Goal: Check status: Check status

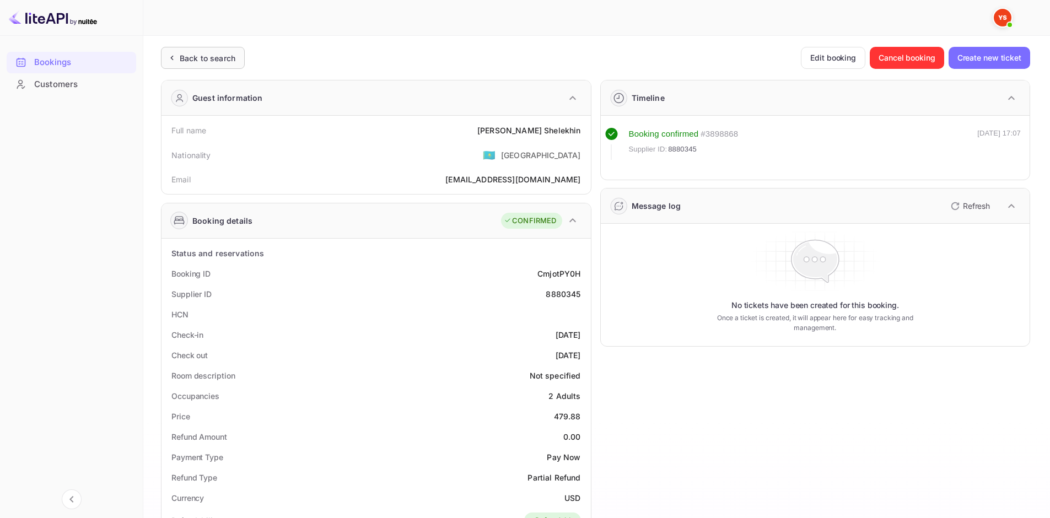
click at [236, 57] on div "Back to search" at bounding box center [203, 58] width 84 height 22
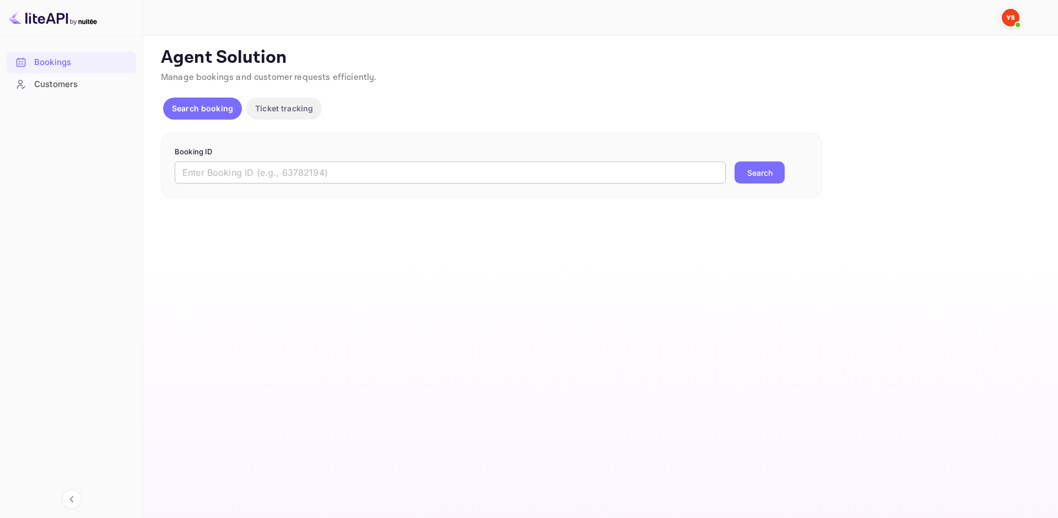
click at [286, 166] on input "text" at bounding box center [450, 172] width 551 height 22
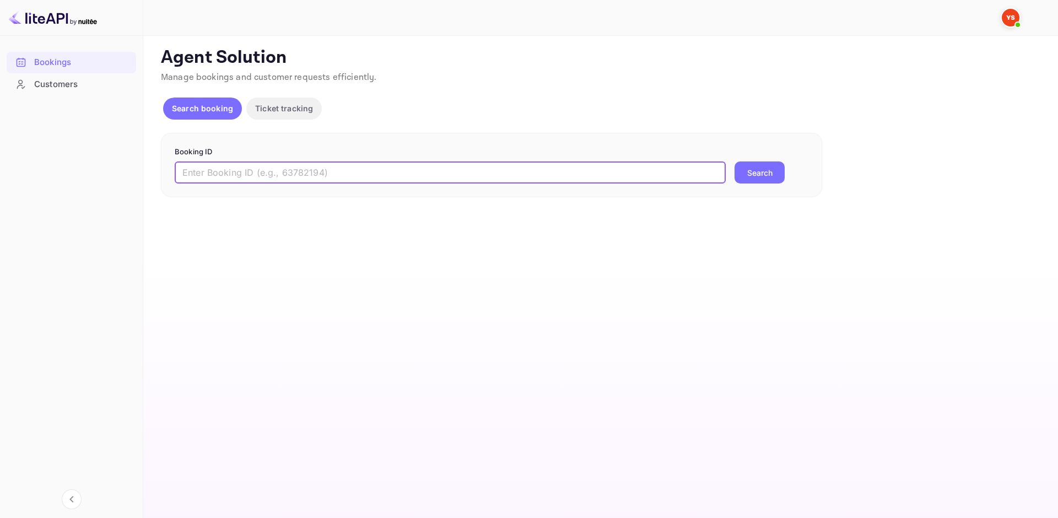
paste input "9262895"
type input "9262895"
click at [759, 172] on button "Search" at bounding box center [759, 172] width 50 height 22
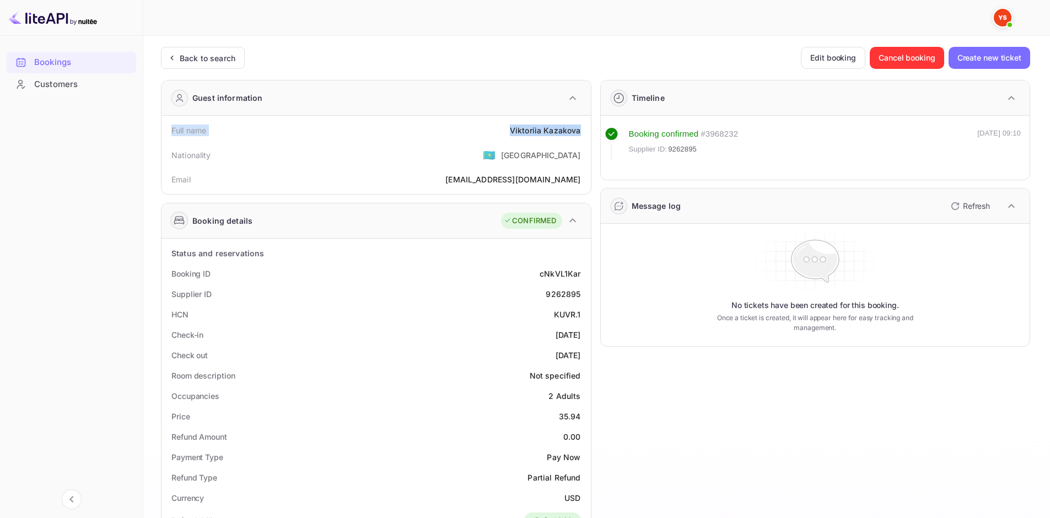
drag, startPoint x: 187, startPoint y: 131, endPoint x: 586, endPoint y: 128, distance: 398.3
click at [586, 128] on div "Full name [PERSON_NAME]" at bounding box center [376, 130] width 420 height 20
copy div "Full name [PERSON_NAME]"
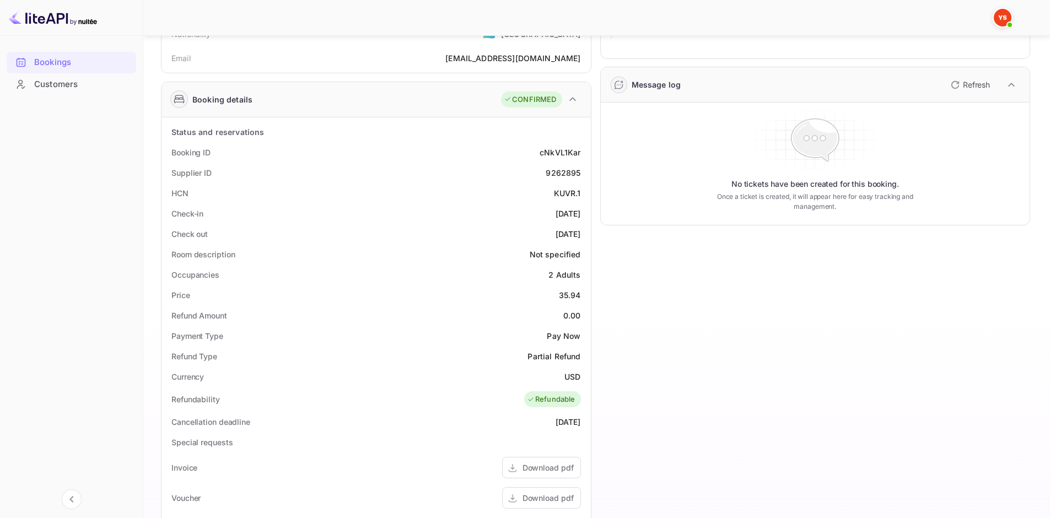
scroll to position [165, 0]
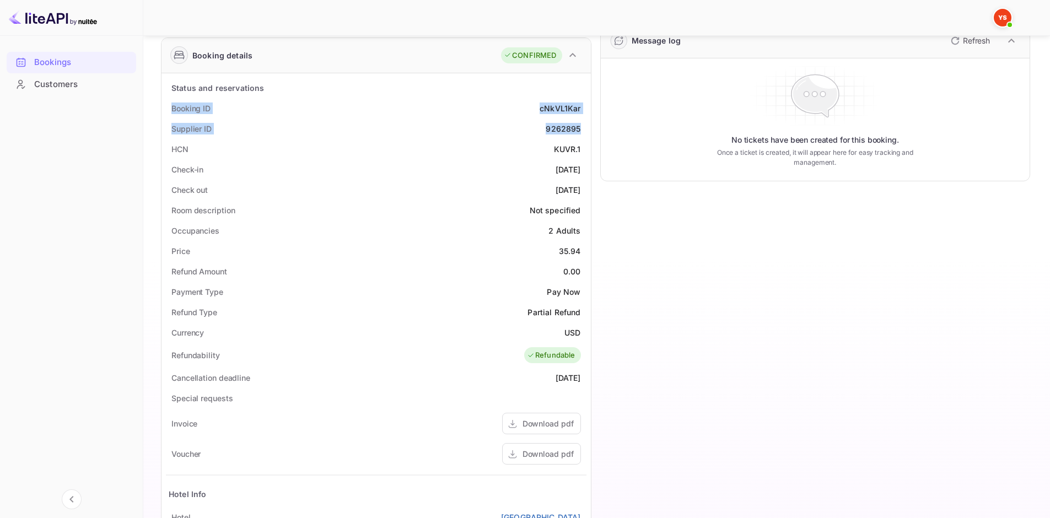
drag, startPoint x: 170, startPoint y: 107, endPoint x: 586, endPoint y: 127, distance: 416.9
click at [586, 127] on div "Status and reservations Booking ID cNkVL1Kar Supplier ID 9262895 HCN KUVR.1 Che…" at bounding box center [375, 376] width 429 height 607
copy div "Booking ID cNkVL1Kar Supplier ID 9262895"
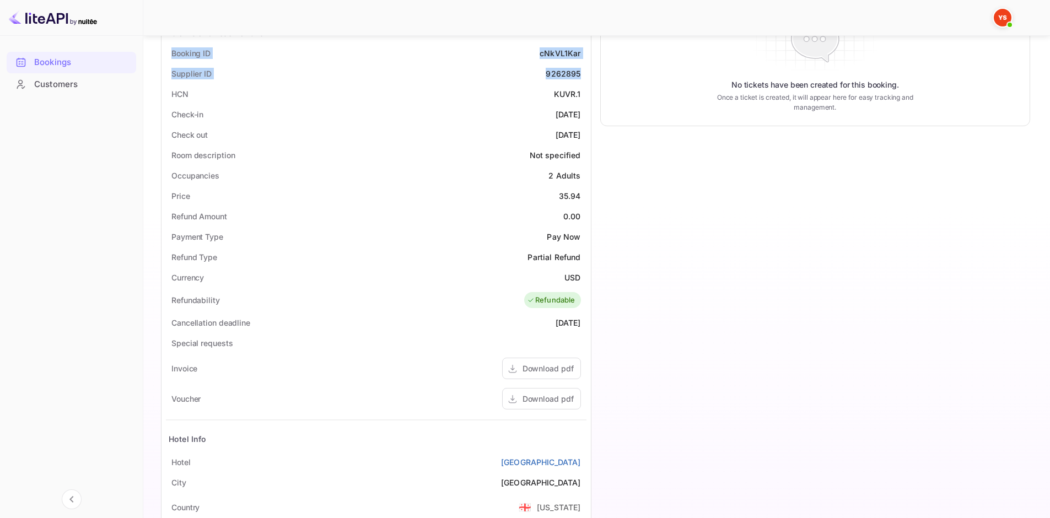
drag, startPoint x: 175, startPoint y: 113, endPoint x: 581, endPoint y: 134, distance: 406.6
click at [581, 134] on div "Status and reservations Booking ID cNkVL1Kar Supplier ID 9262895 HCN KUVR.1 Che…" at bounding box center [376, 322] width 420 height 598
copy div "Check-in [DATE] Check out [DATE]"
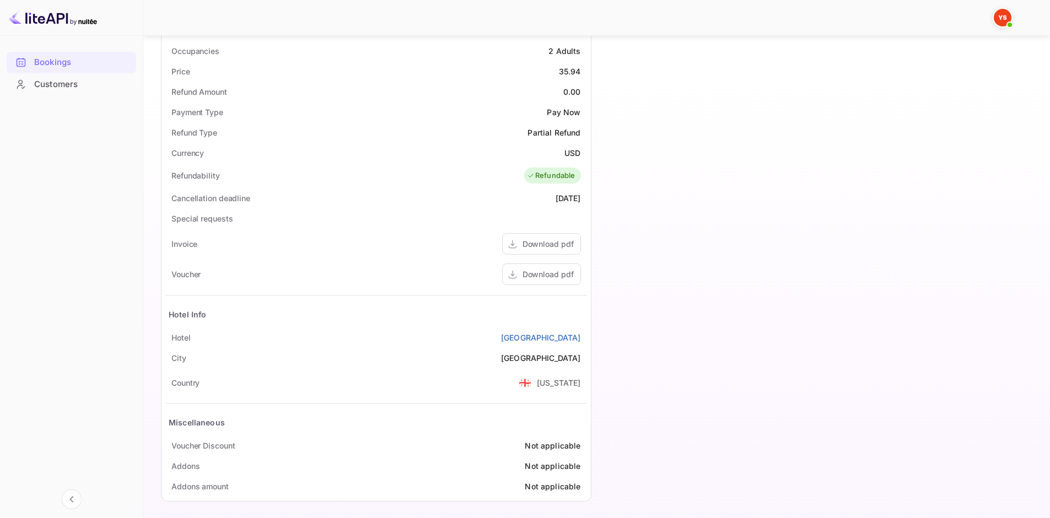
scroll to position [349, 0]
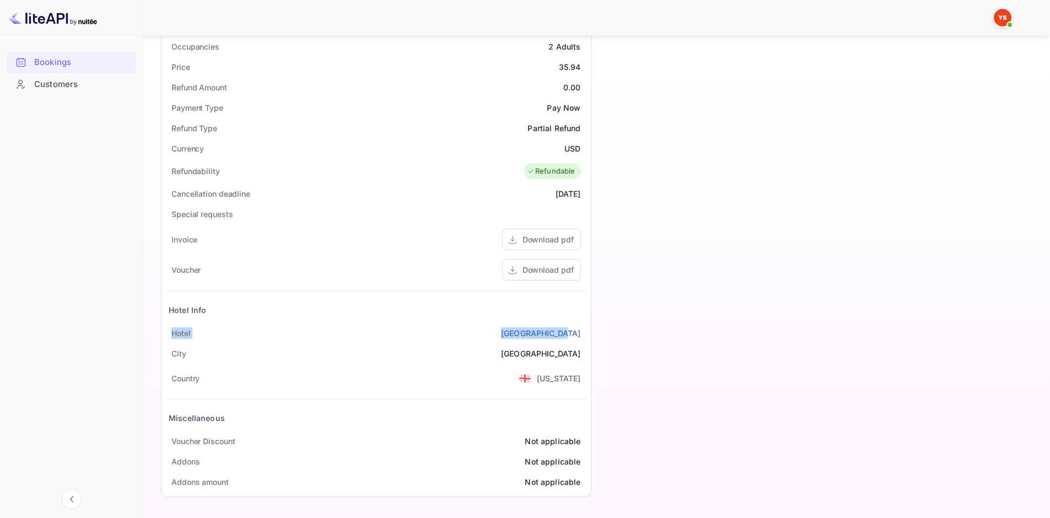
drag, startPoint x: 170, startPoint y: 329, endPoint x: 588, endPoint y: 339, distance: 418.3
click at [588, 339] on div "Status and reservations Booking ID cNkVL1Kar Supplier ID 9262895 HCN KUVR.1 Che…" at bounding box center [375, 192] width 429 height 607
copy div "[GEOGRAPHIC_DATA]"
